Goal: Transaction & Acquisition: Purchase product/service

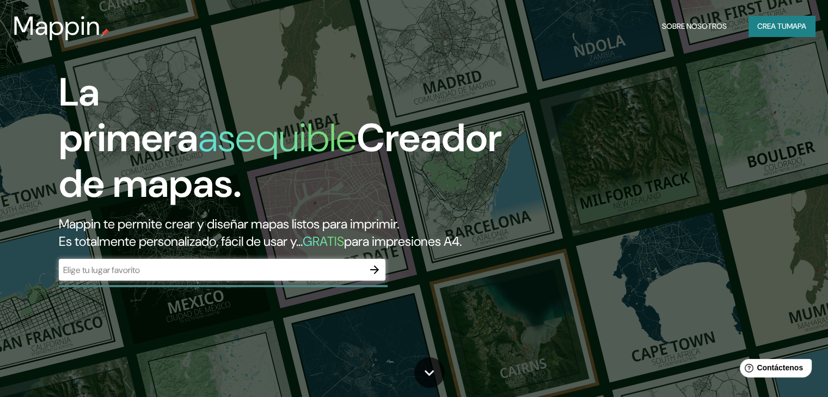
click at [340, 275] on div "La primera asequible Creador de mapas. Mappin te permite crear y diseñar mapas …" at bounding box center [265, 181] width 497 height 222
click at [329, 276] on input "text" at bounding box center [211, 270] width 305 height 13
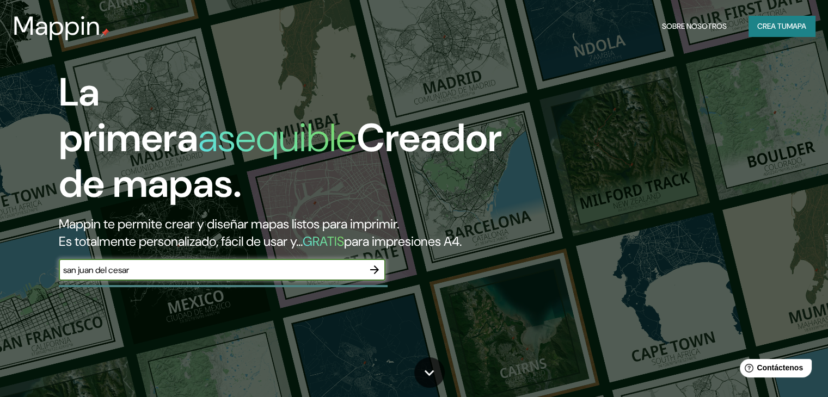
type input "san juan del cesar"
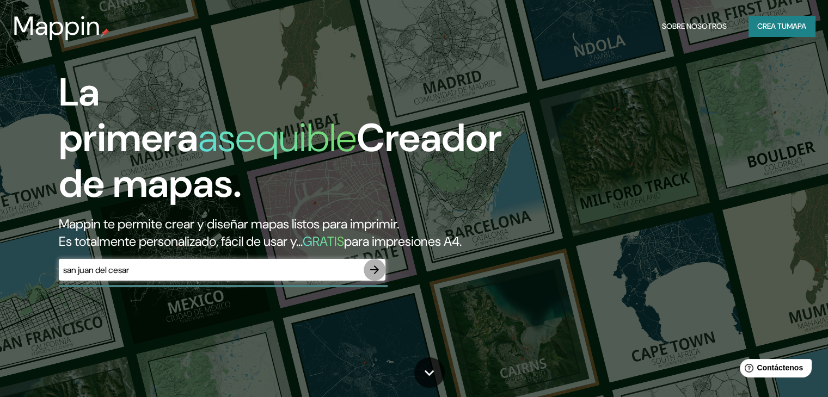
click at [377, 276] on icon "button" at bounding box center [374, 269] width 13 height 13
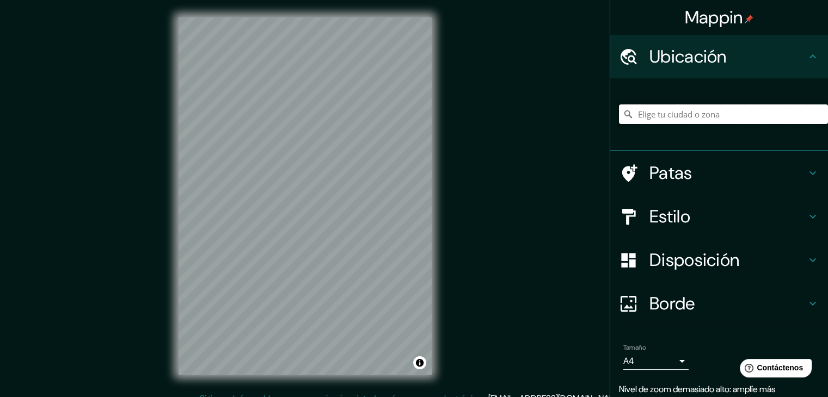
click at [668, 117] on input "Elige tu ciudad o zona" at bounding box center [723, 114] width 209 height 20
type input "c"
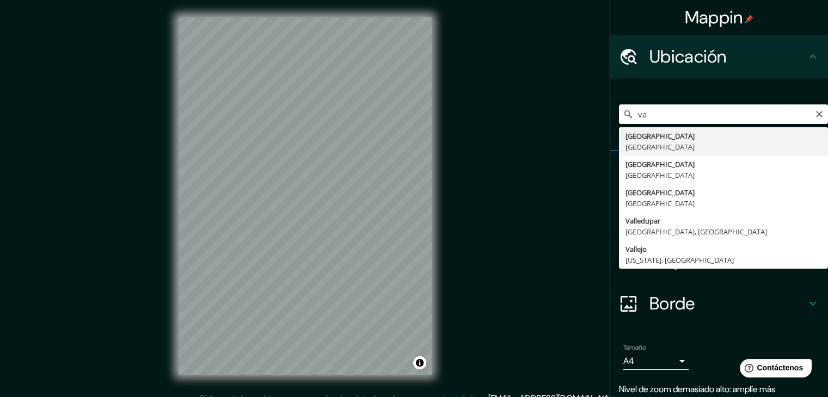
type input "v"
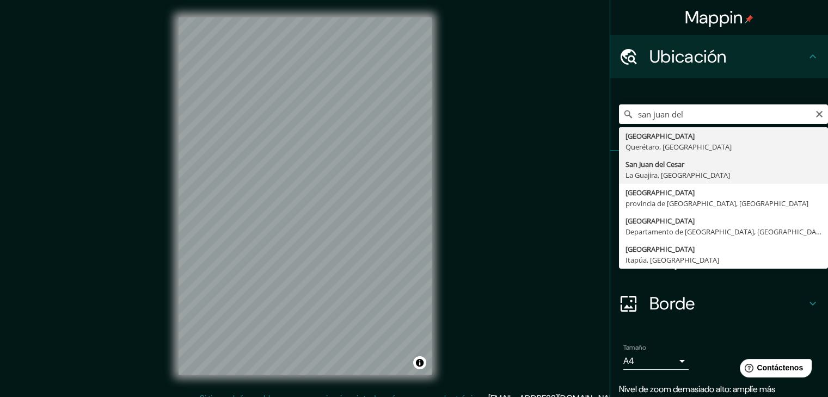
type input "[GEOGRAPHIC_DATA], [GEOGRAPHIC_DATA], [GEOGRAPHIC_DATA]"
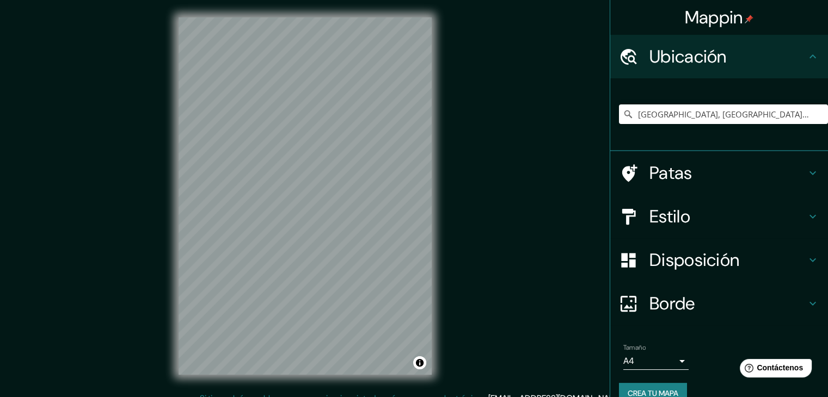
click at [701, 177] on h4 "Patas" at bounding box center [727, 173] width 157 height 22
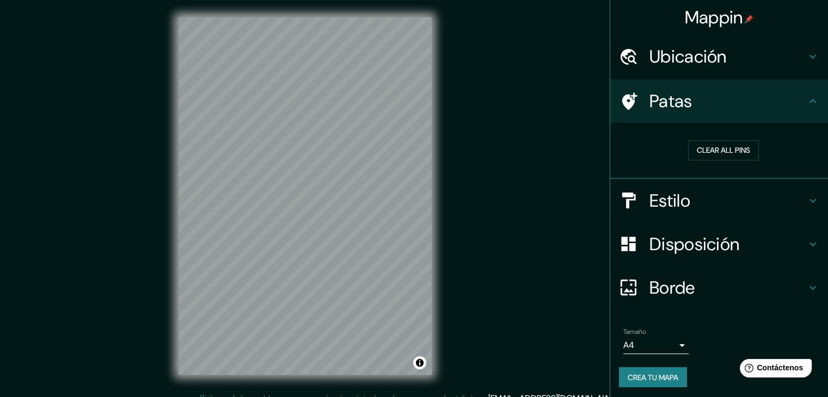
click at [739, 104] on h4 "Patas" at bounding box center [727, 101] width 157 height 22
click at [806, 97] on icon at bounding box center [812, 101] width 13 height 13
click at [792, 216] on div "Estilo" at bounding box center [719, 201] width 218 height 44
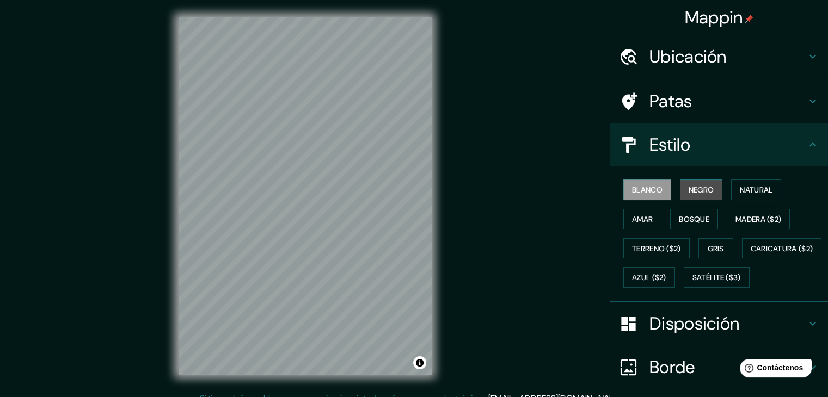
click at [699, 188] on font "Negro" at bounding box center [701, 190] width 26 height 10
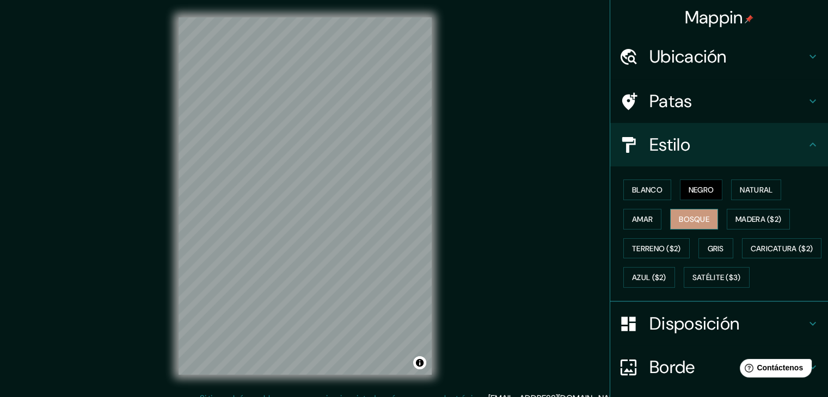
click at [698, 217] on font "Bosque" at bounding box center [694, 219] width 30 height 10
click at [638, 220] on font "Amar" at bounding box center [642, 219] width 21 height 10
click at [666, 260] on div "Blanco Negro Natural Amar Bosque Madera ($2) Terreno ($2) Gris Caricatura ($2) …" at bounding box center [723, 233] width 209 height 117
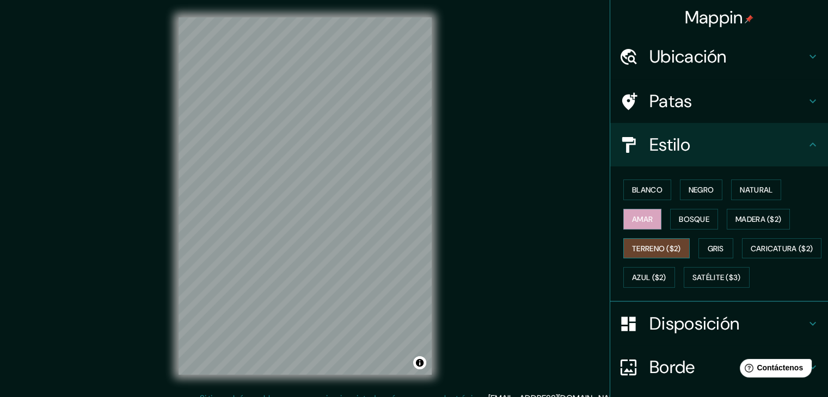
click at [662, 247] on font "Terreno ($2)" at bounding box center [656, 249] width 49 height 10
click at [723, 235] on div "Blanco Negro Natural Amar Bosque Madera ($2) Terreno ($2) Gris Caricatura ($2) …" at bounding box center [723, 233] width 209 height 117
click at [714, 245] on font "Gris" at bounding box center [716, 249] width 16 height 10
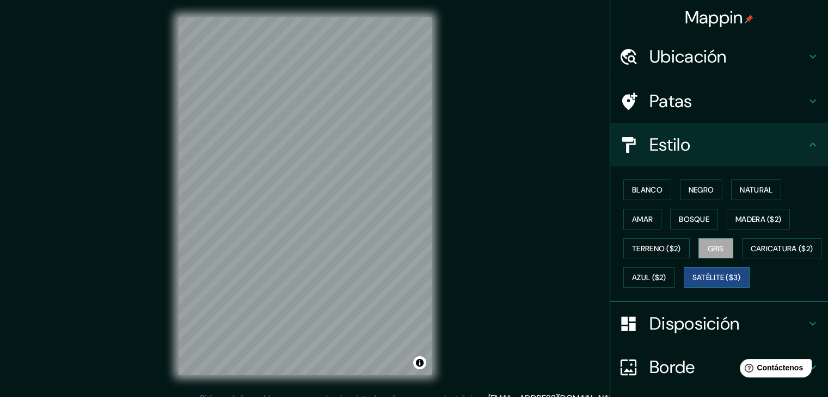
click at [692, 285] on font "Satélite ($3)" at bounding box center [716, 277] width 48 height 14
click at [751, 256] on font "Caricatura ($2)" at bounding box center [782, 249] width 63 height 14
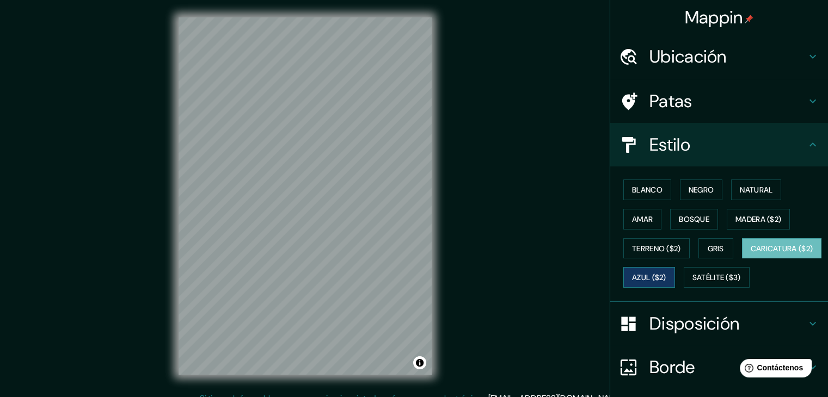
click at [666, 280] on font "Azul ($2)" at bounding box center [649, 278] width 34 height 10
click at [721, 255] on button "Gris" at bounding box center [715, 248] width 35 height 21
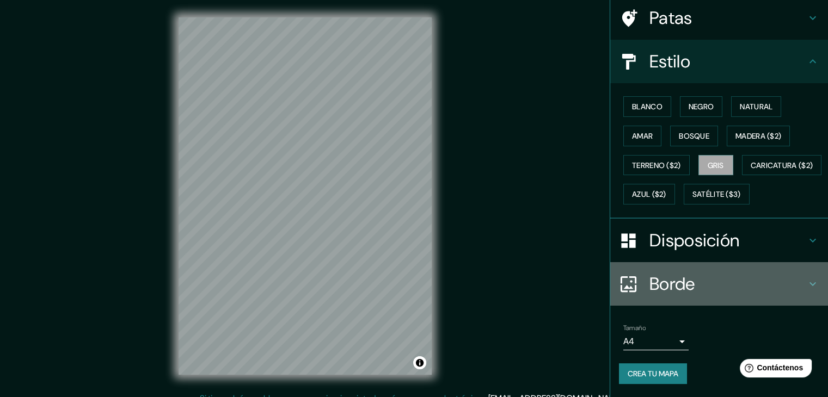
click at [694, 279] on h4 "Borde" at bounding box center [727, 284] width 157 height 22
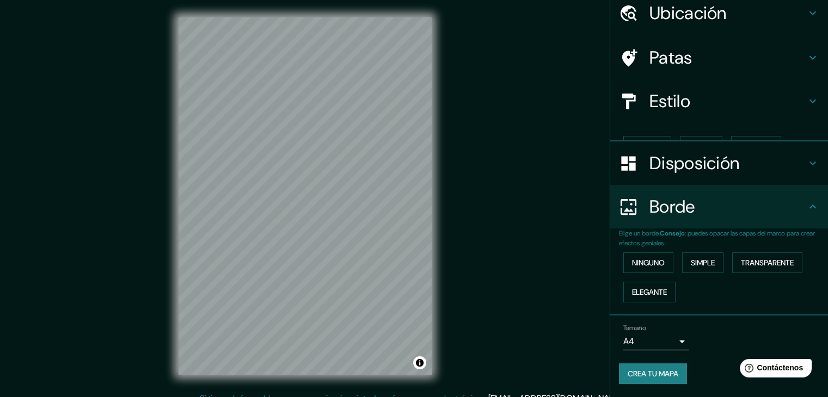
scroll to position [24, 0]
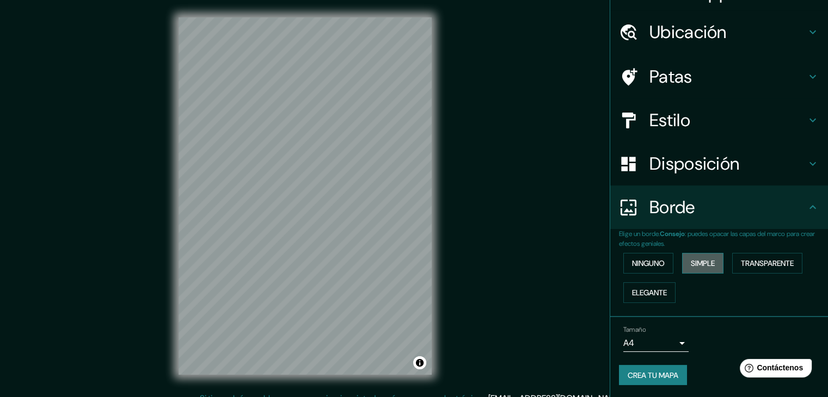
click at [704, 267] on font "Simple" at bounding box center [703, 264] width 24 height 10
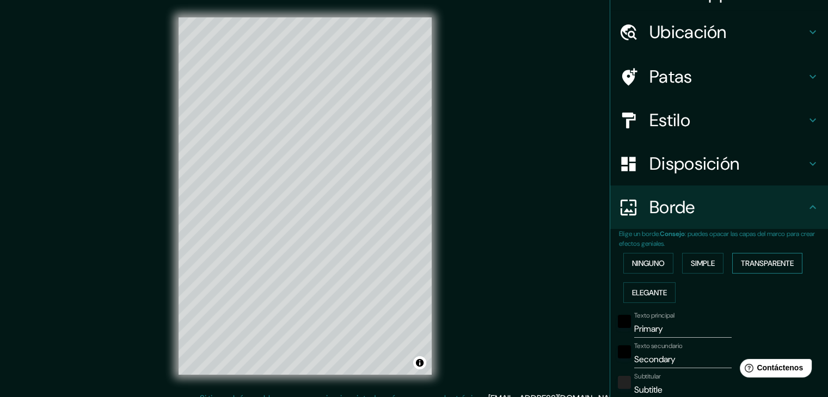
click at [747, 262] on font "Transparente" at bounding box center [767, 264] width 53 height 10
click at [653, 288] on font "Elegante" at bounding box center [649, 293] width 35 height 10
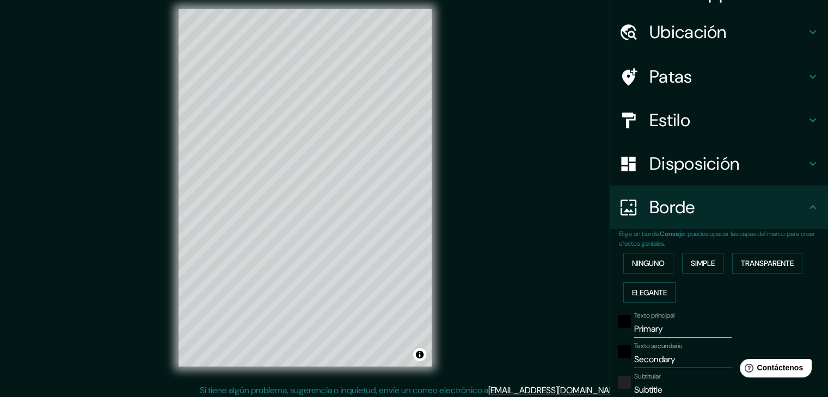
scroll to position [3, 0]
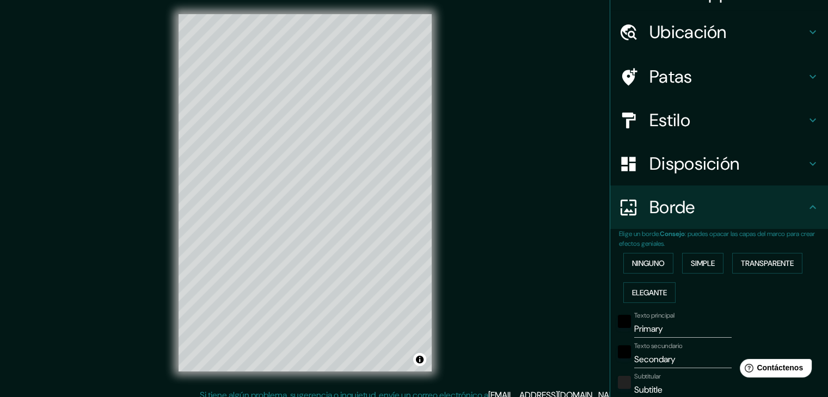
click at [755, 41] on h4 "Ubicación" at bounding box center [727, 32] width 157 height 22
type input "37"
type input "19"
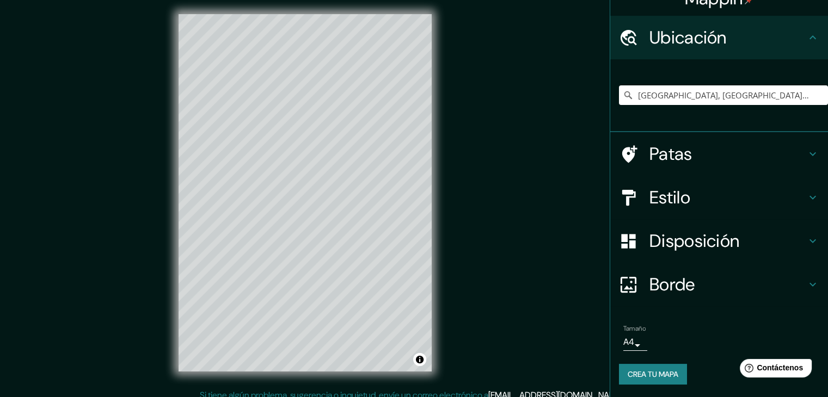
scroll to position [0, 0]
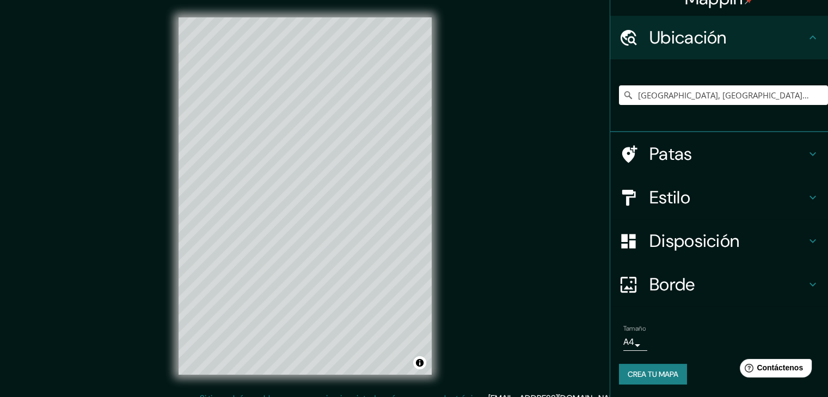
click at [671, 287] on font "Borde" at bounding box center [672, 284] width 46 height 23
type input "37"
type input "19"
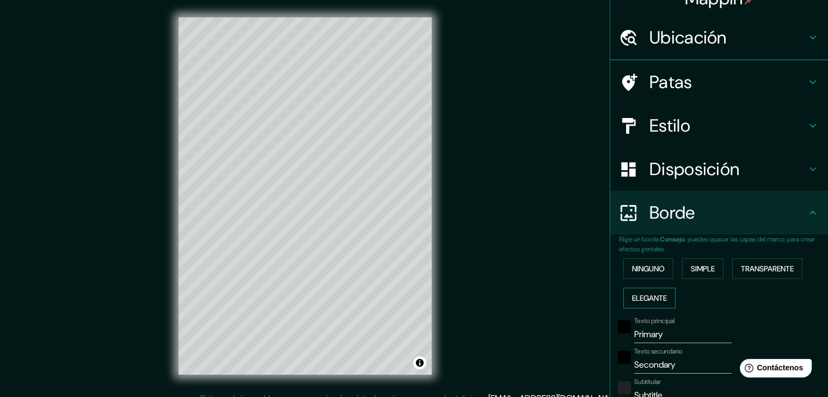
scroll to position [19, 0]
click at [642, 266] on font "Ninguno" at bounding box center [648, 269] width 33 height 10
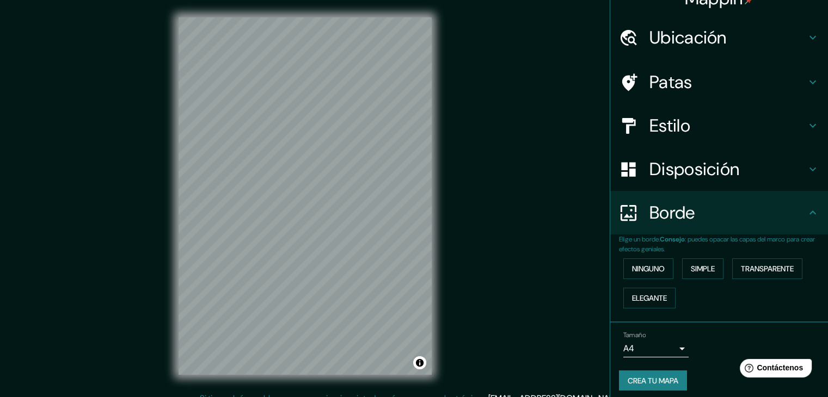
click at [640, 377] on font "Crea tu mapa" at bounding box center [653, 381] width 51 height 10
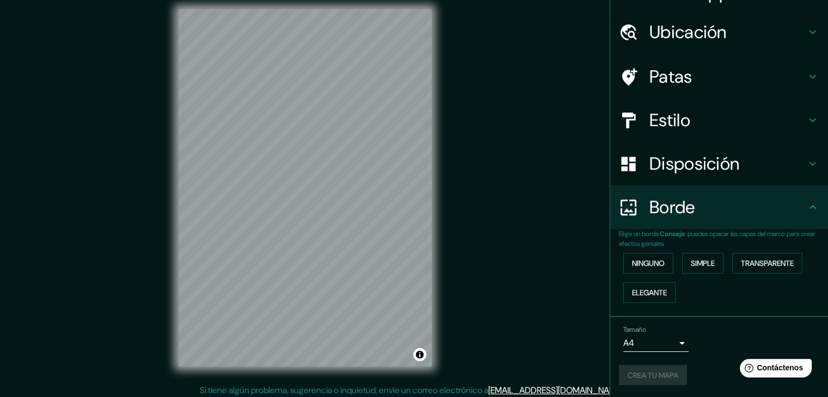
scroll to position [0, 0]
